Goal: Transaction & Acquisition: Purchase product/service

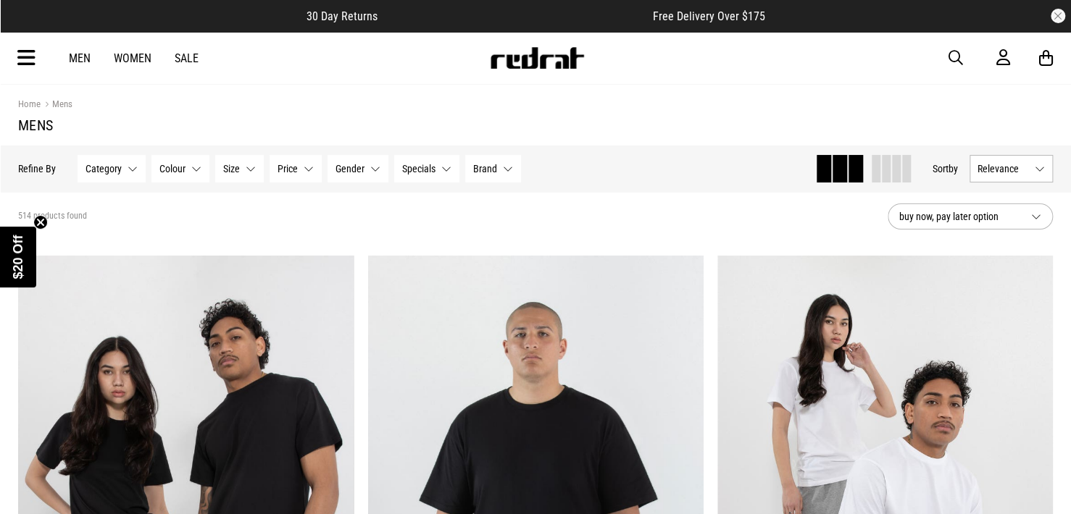
click at [147, 175] on div "Category None selected Category 0 Selected Clear Big & Tall (73) Bottoms (117) …" at bounding box center [299, 169] width 443 height 28
click at [133, 170] on button "Category None selected" at bounding box center [112, 169] width 68 height 28
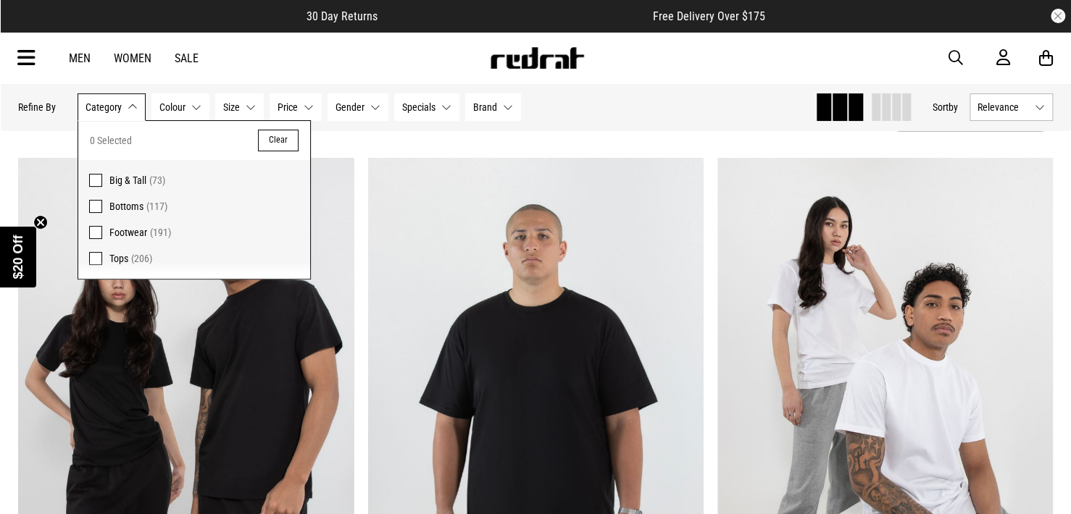
scroll to position [72, 0]
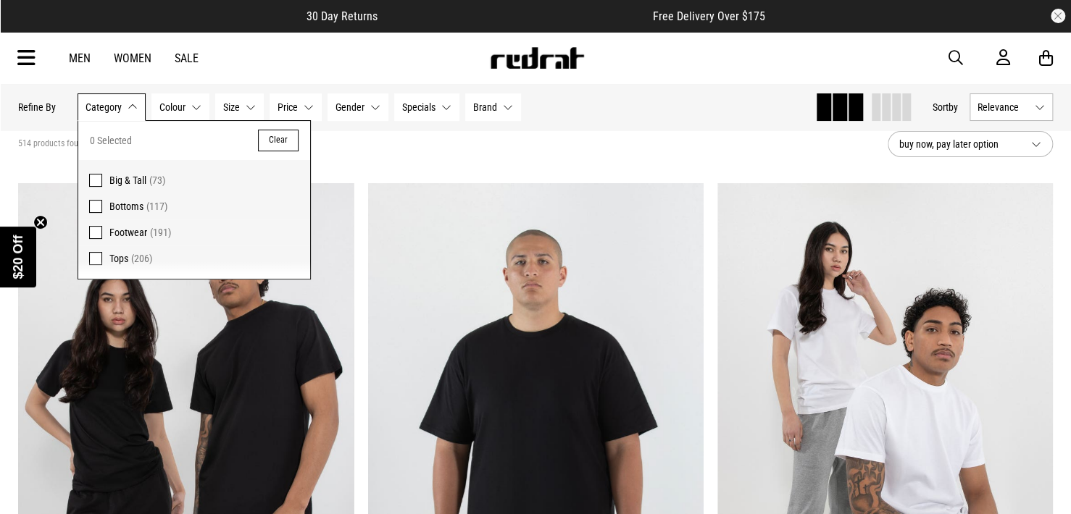
click at [125, 206] on span "Bottoms" at bounding box center [126, 207] width 34 height 12
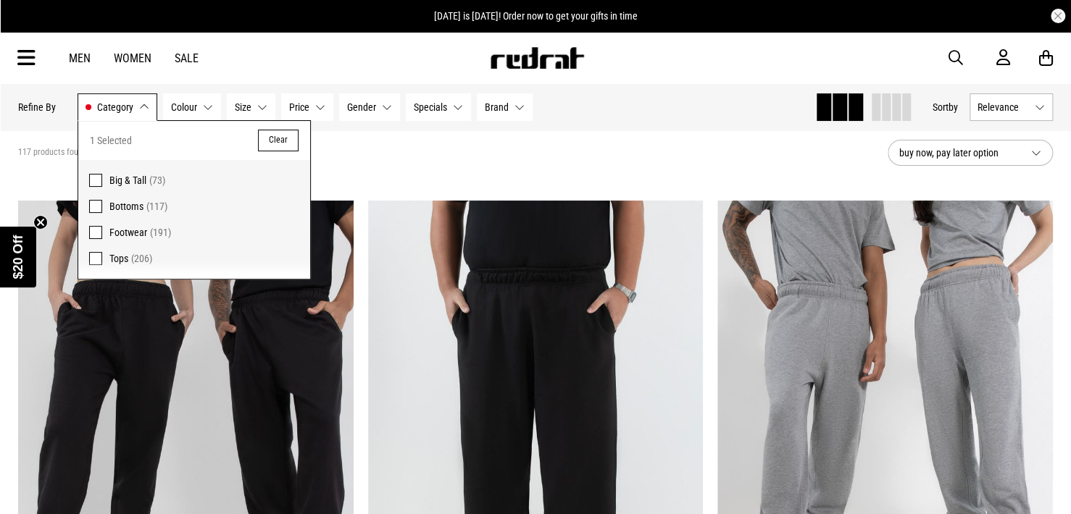
click at [133, 108] on button "Category Bottoms" at bounding box center [118, 107] width 80 height 28
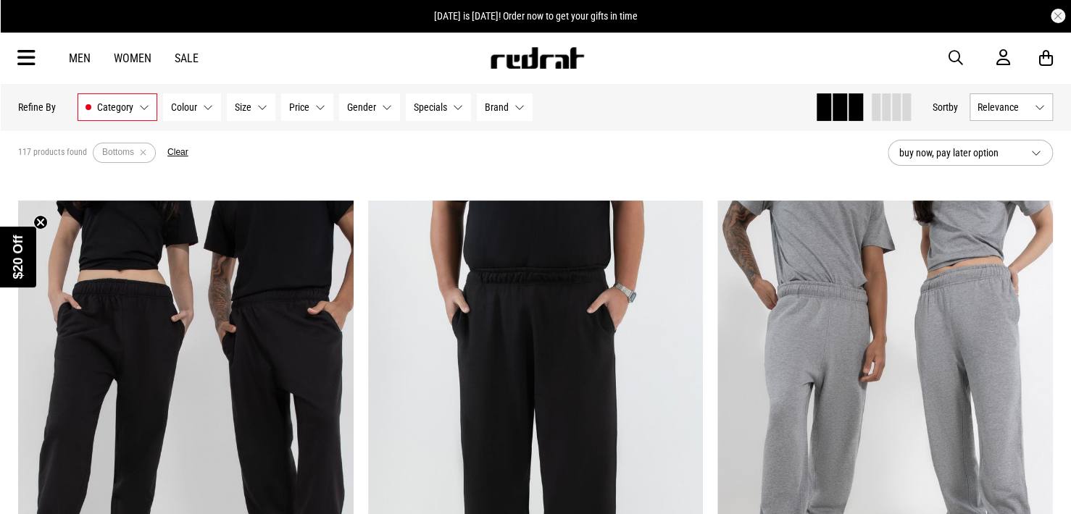
click at [205, 112] on button "Colour None selected" at bounding box center [192, 107] width 58 height 28
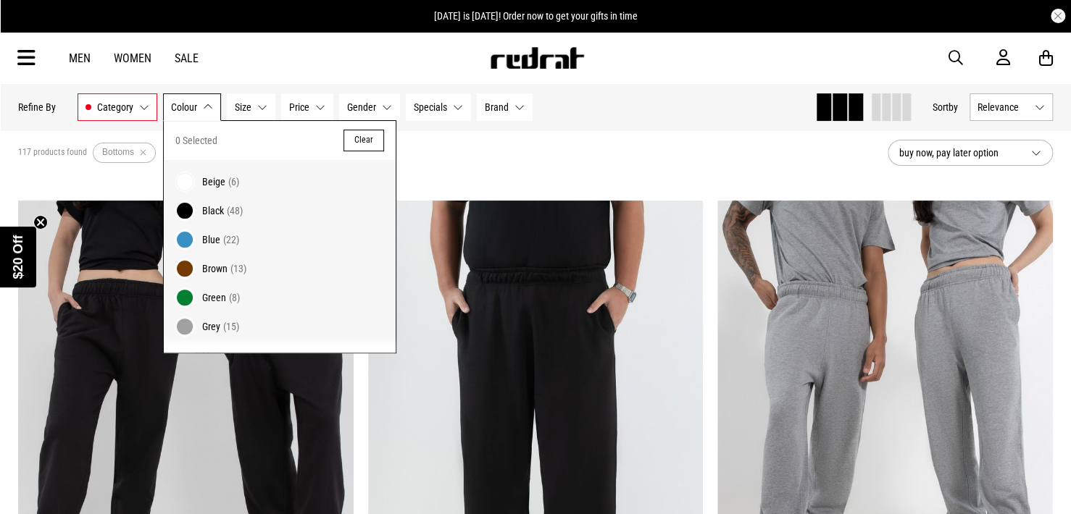
click at [190, 320] on span at bounding box center [185, 327] width 20 height 20
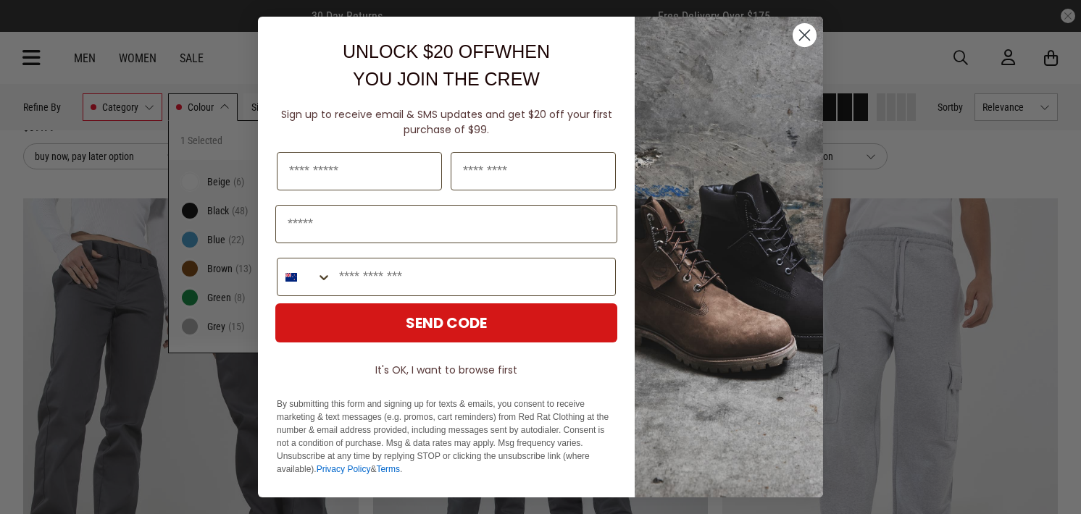
click at [806, 37] on icon "Close dialog" at bounding box center [805, 35] width 10 height 10
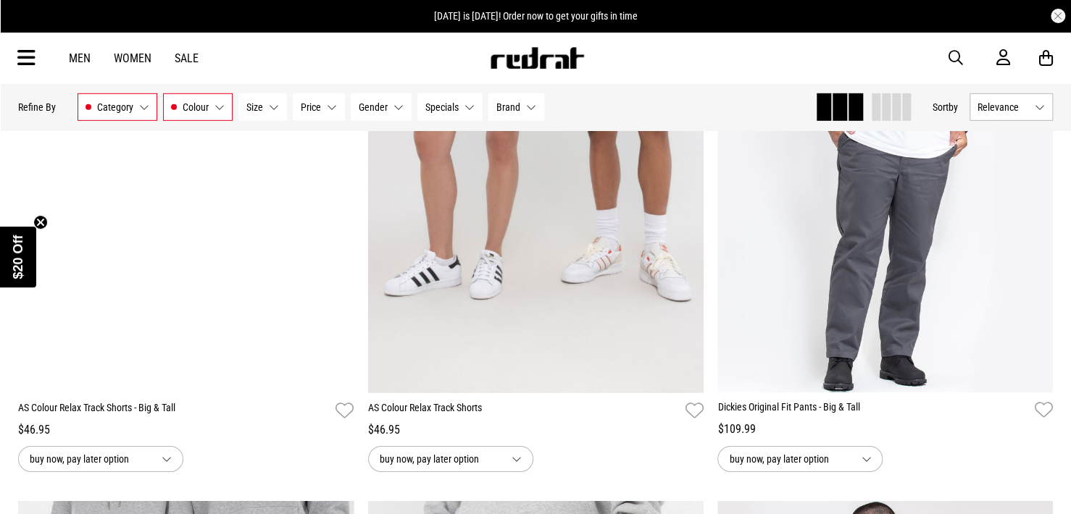
scroll to position [1882, 0]
